Goal: Task Accomplishment & Management: Manage account settings

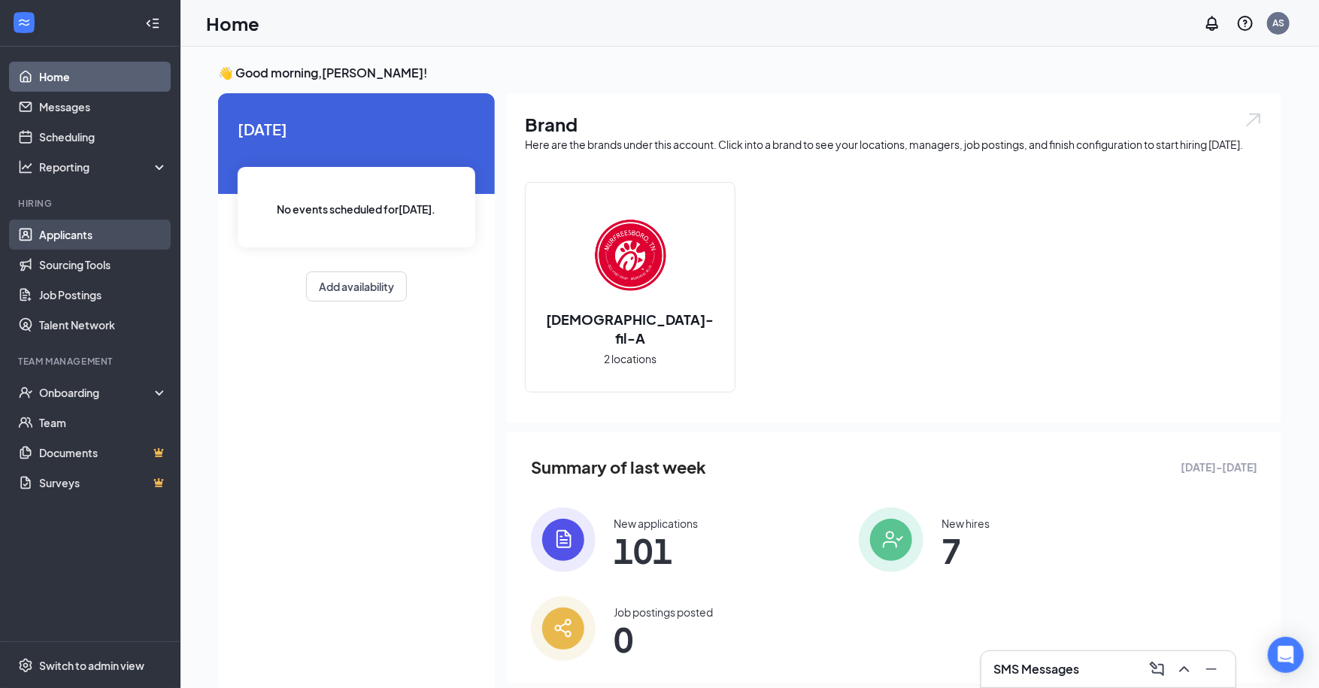
click at [59, 235] on link "Applicants" at bounding box center [103, 235] width 129 height 30
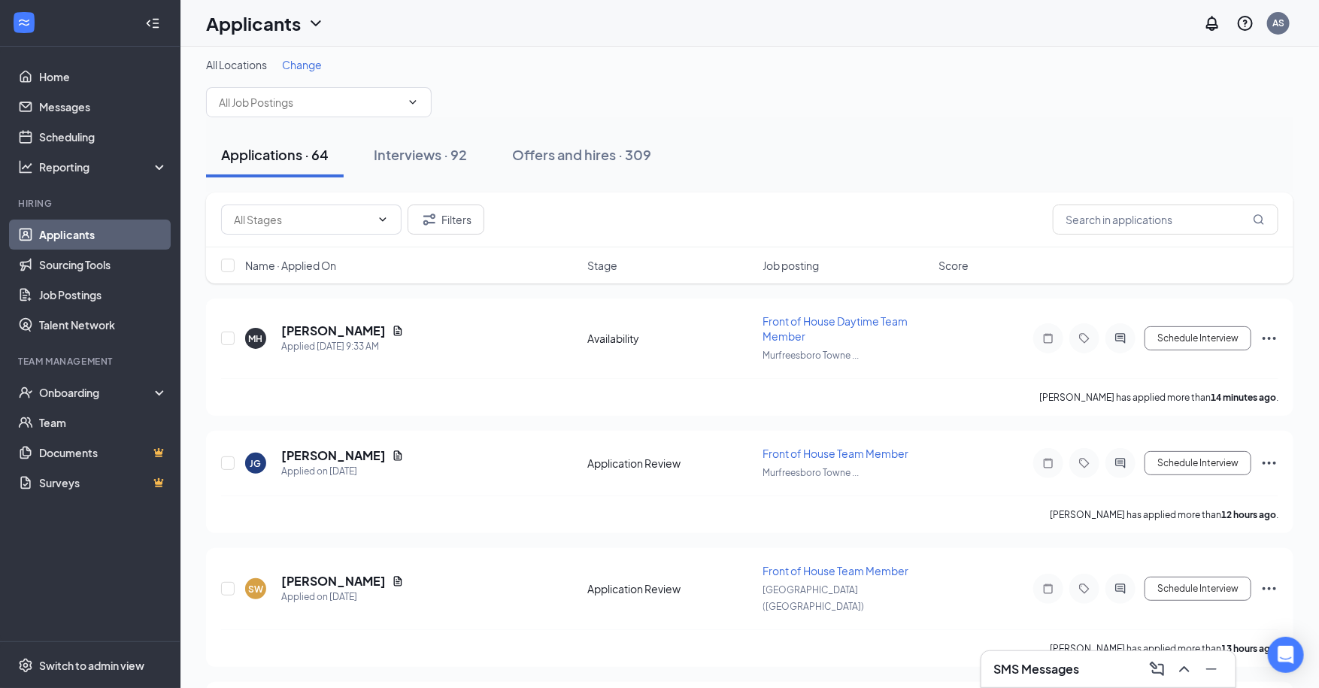
scroll to position [11, 0]
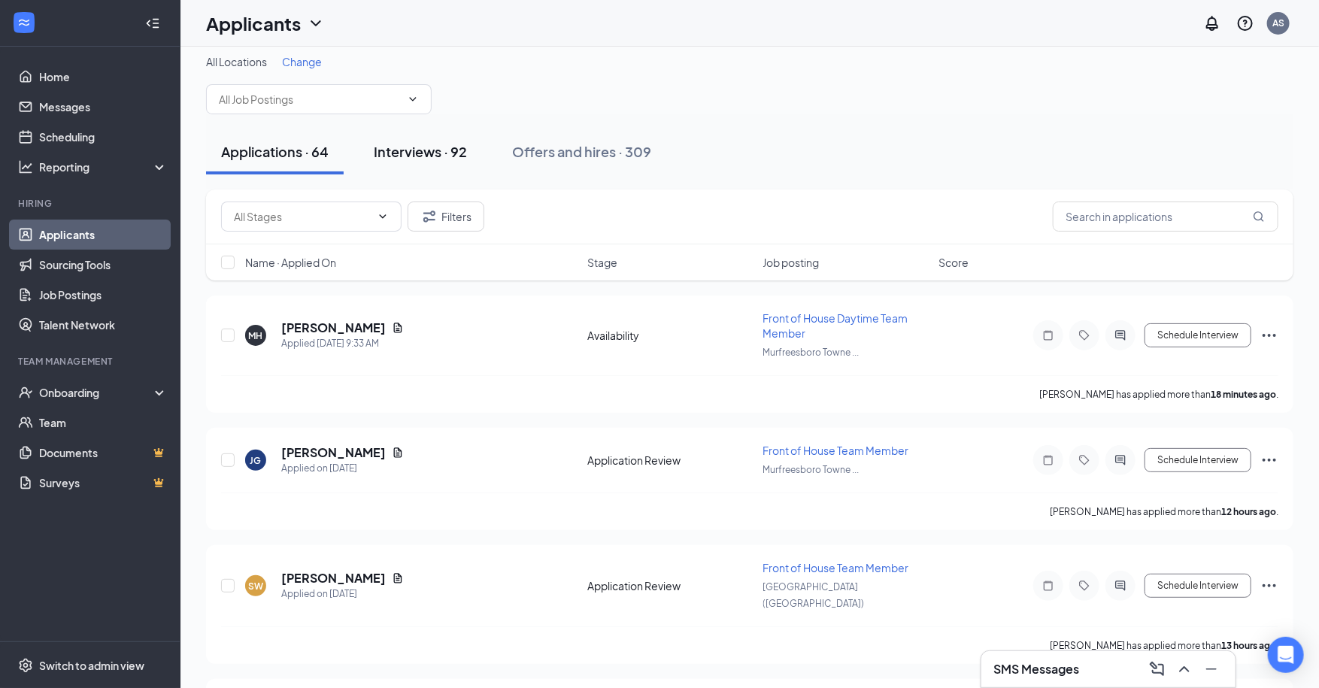
click at [441, 162] on button "Interviews · 92" at bounding box center [420, 151] width 123 height 45
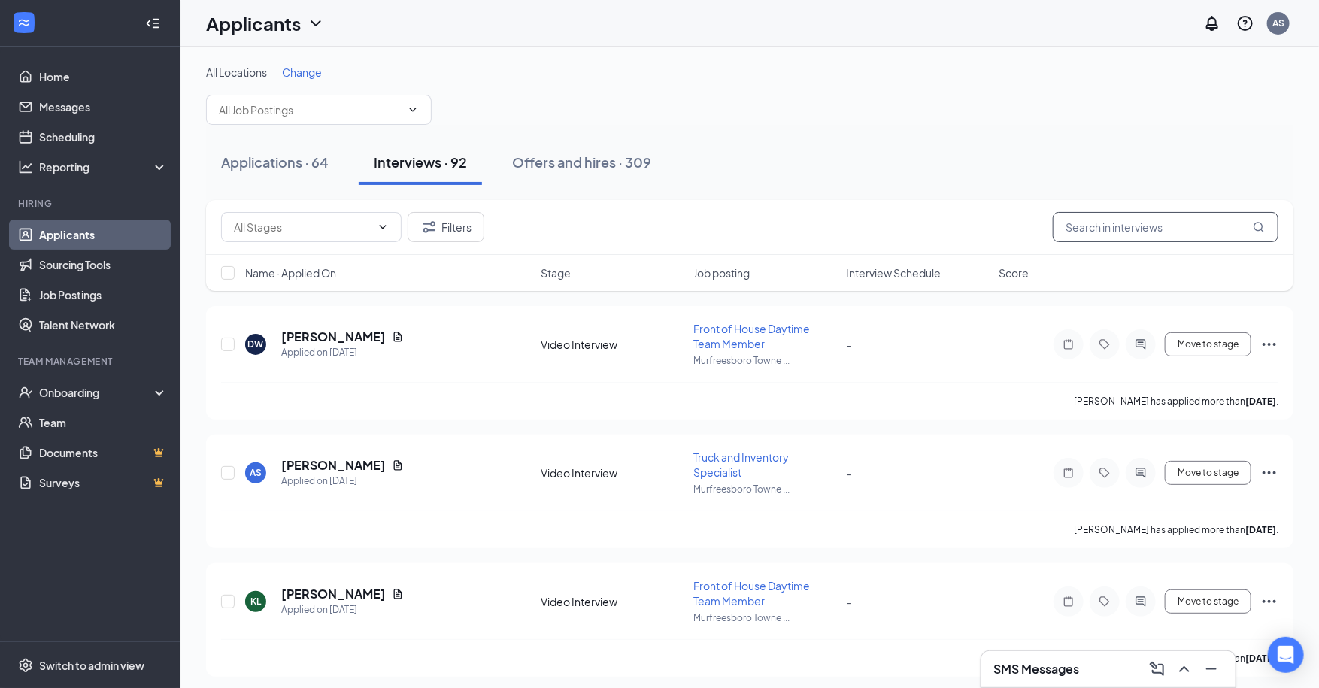
click at [1104, 232] on input "text" at bounding box center [1166, 227] width 226 height 30
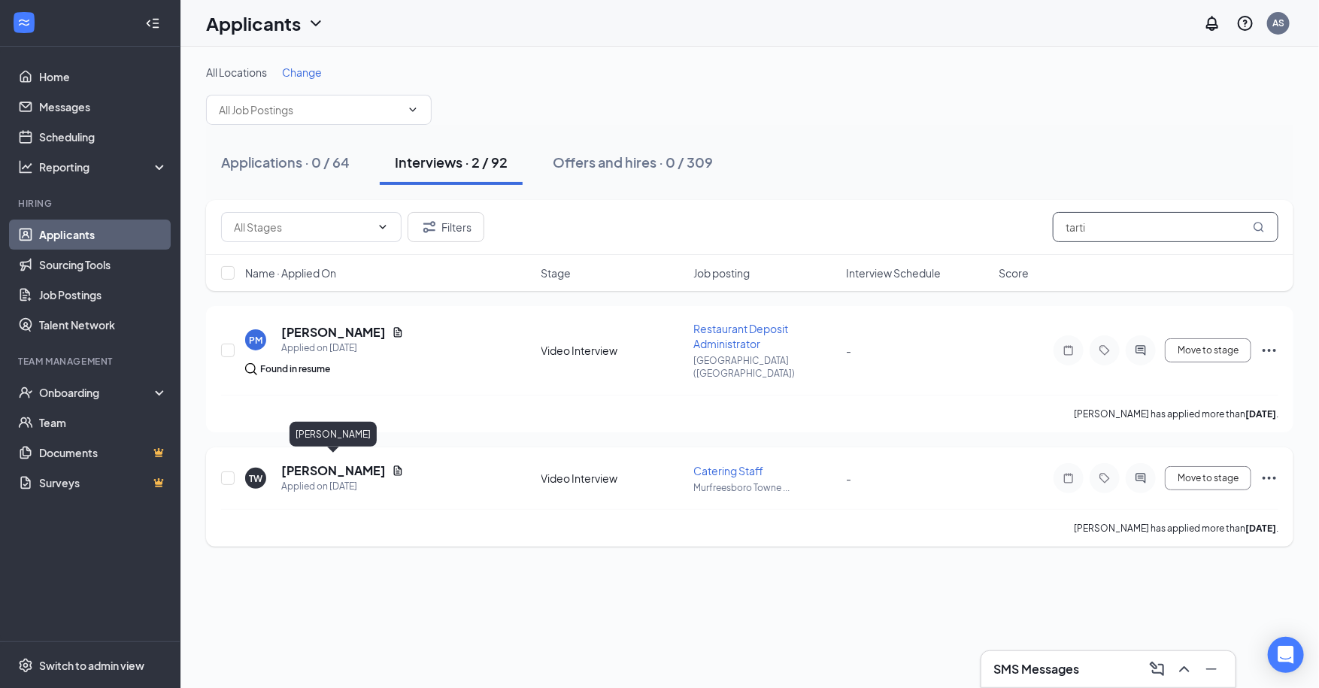
type input "tarti"
click at [329, 466] on h5 "[PERSON_NAME]" at bounding box center [333, 470] width 105 height 17
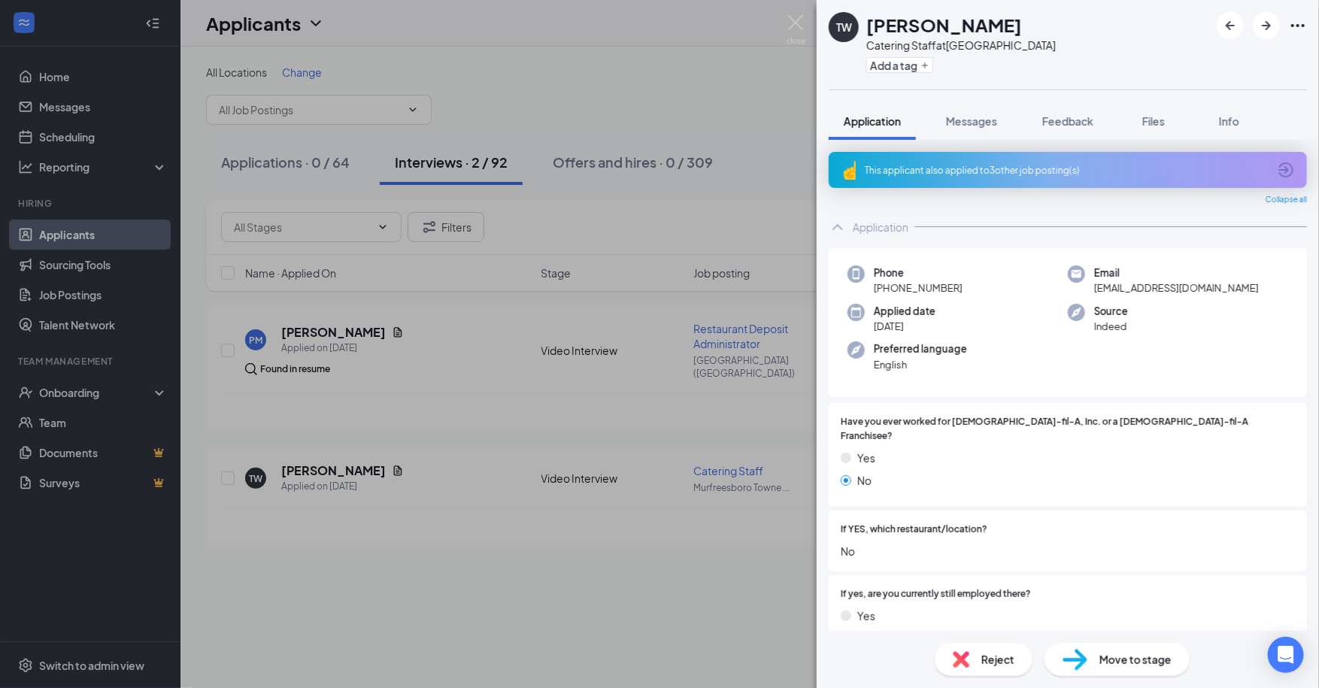
click at [995, 669] on div "Reject" at bounding box center [984, 659] width 98 height 33
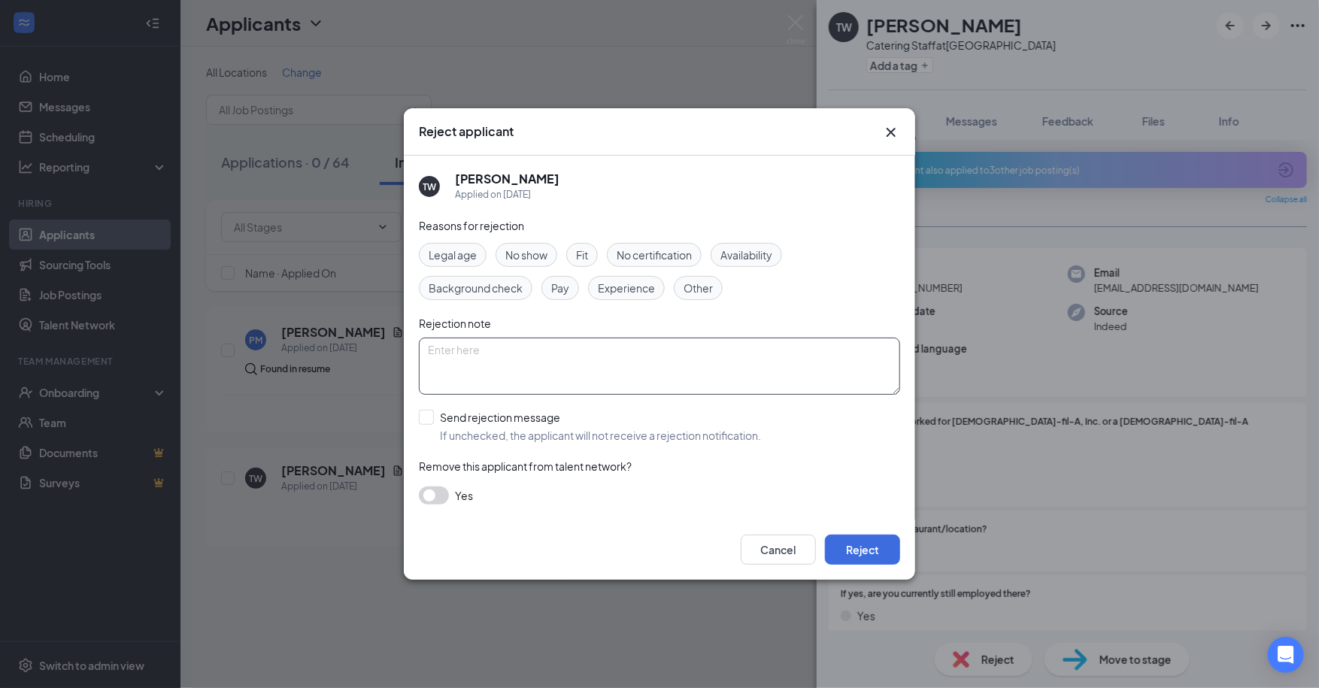
click at [564, 345] on textarea at bounding box center [659, 366] width 481 height 57
type textarea "Not a good fit based on video interview"
click at [426, 417] on input "Send rejection message If unchecked, the applicant will not receive a rejection…" at bounding box center [590, 426] width 342 height 33
checkbox input "true"
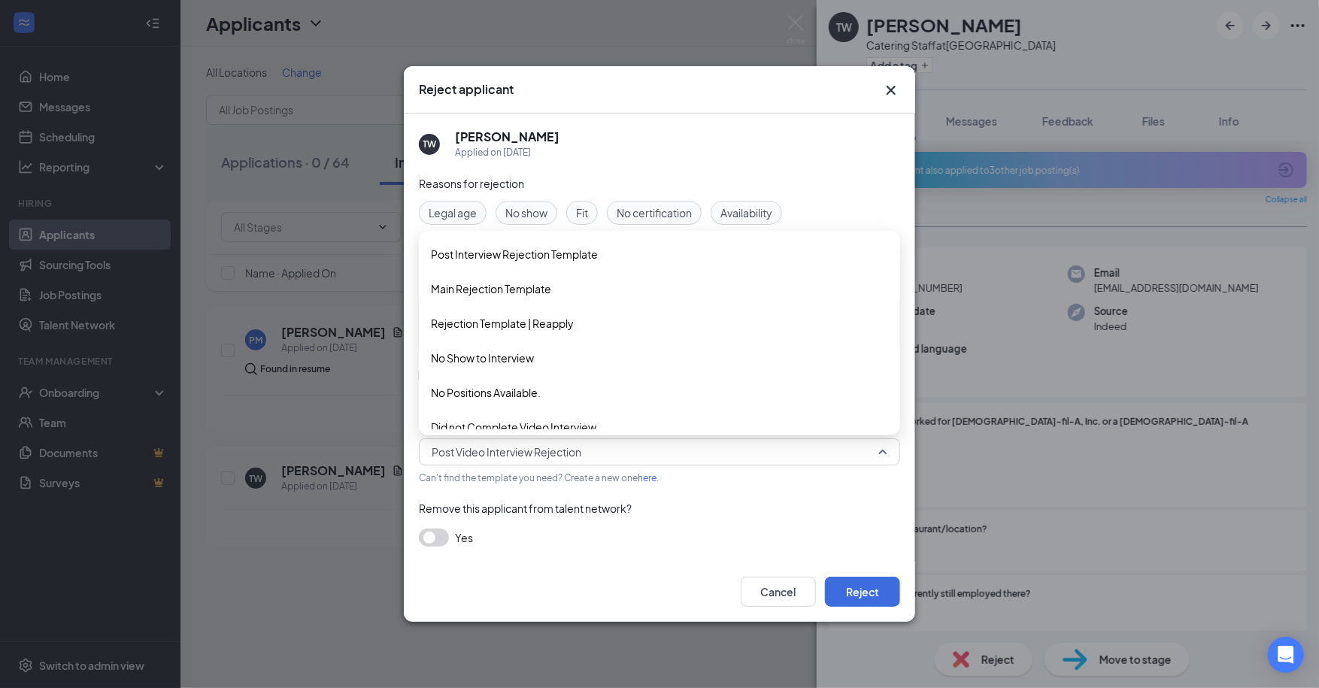
click at [460, 461] on span "Post Video Interview Rejection" at bounding box center [507, 452] width 150 height 23
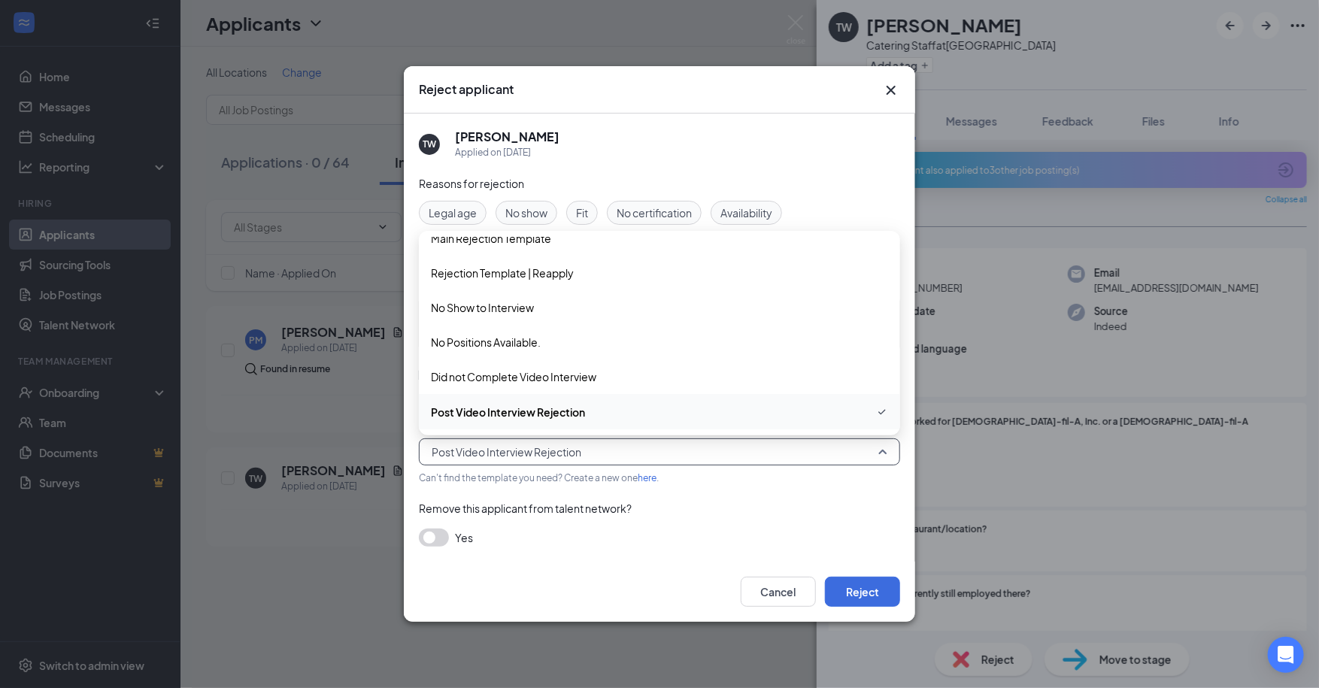
click at [480, 414] on span "Post Video Interview Rejection" at bounding box center [508, 412] width 154 height 17
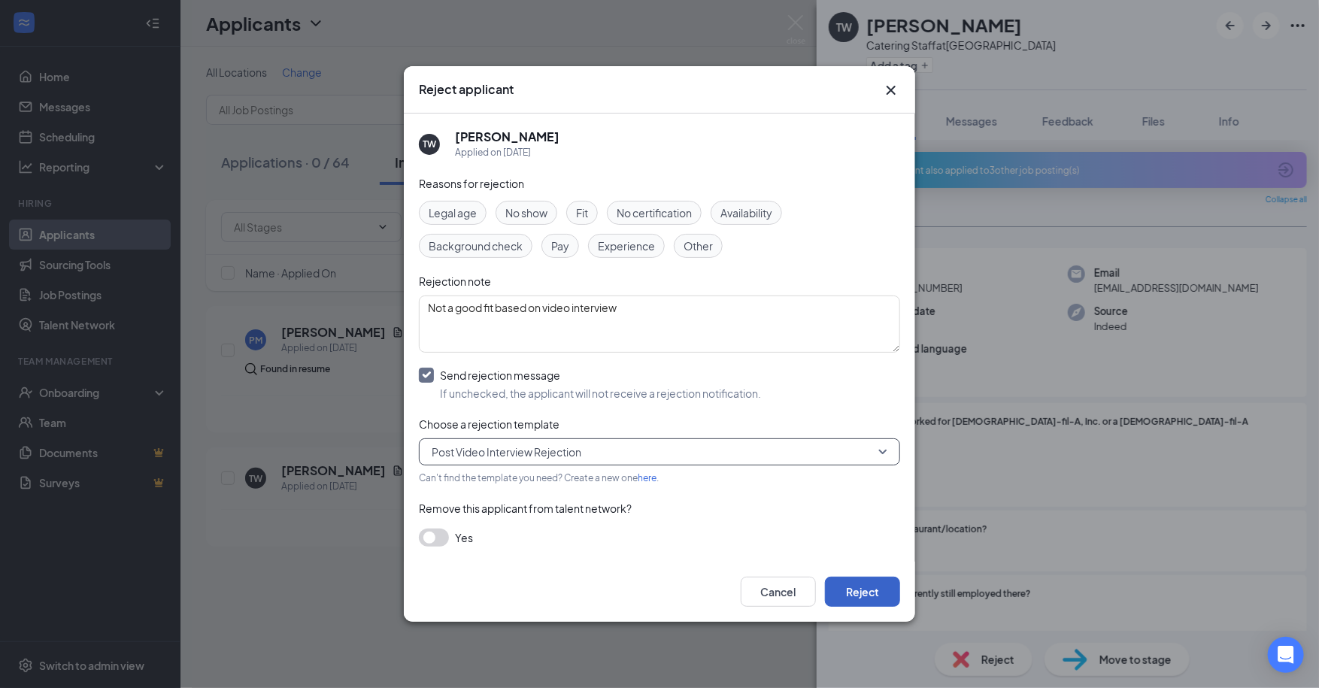
click at [868, 596] on button "Reject" at bounding box center [862, 592] width 75 height 30
